Goal: Transaction & Acquisition: Purchase product/service

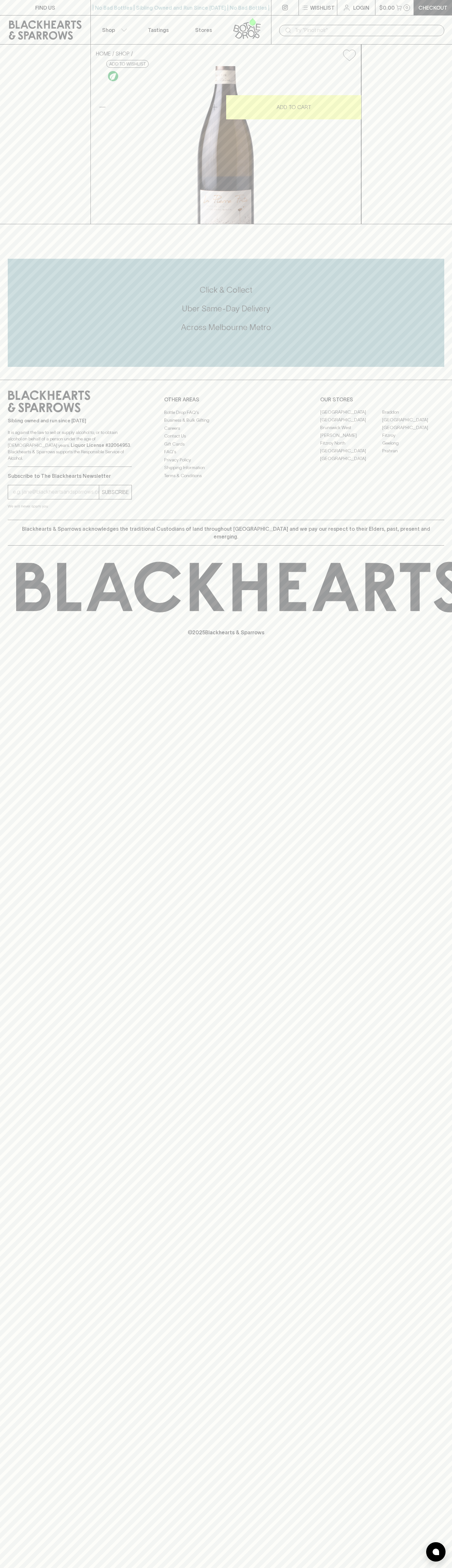
click at [434, 1] on link "Checkout" at bounding box center [433, 7] width 38 height 15
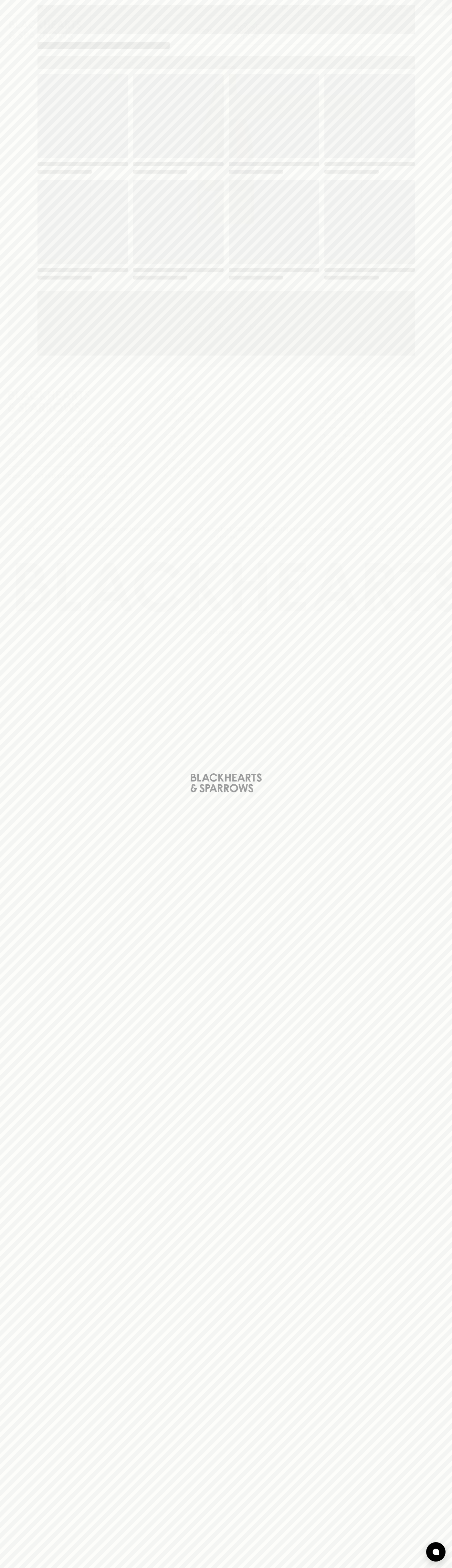
click at [439, 762] on div "Loading" at bounding box center [226, 784] width 452 height 1568
click at [333, 1567] on html "FIND US | No Bad Bottles | Sibling Owned and Run Since [DATE] | No Bad Bottles …" at bounding box center [226, 784] width 452 height 1568
click at [9, 528] on div "Loading" at bounding box center [226, 784] width 452 height 1568
